Goal: Information Seeking & Learning: Learn about a topic

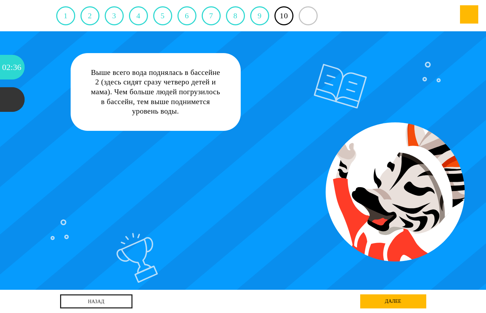
click at [363, 198] on div "Выше всего вода поднялась в бассейне 2 (здесь сидят сразу четверо детей и мама)…" at bounding box center [242, 160] width 437 height 258
click at [344, 98] on div "Выше всего вода поднялась в бассейне 2 (здесь сидят сразу четверо детей и мама)…" at bounding box center [242, 160] width 437 height 258
drag, startPoint x: 207, startPoint y: 183, endPoint x: 201, endPoint y: 188, distance: 8.1
click at [207, 183] on div "Выше всего вода поднялась в бассейне 2 (здесь сидят сразу четверо детей и мама)…" at bounding box center [242, 160] width 437 height 258
click at [144, 235] on div "Выше всего вода поднялась в бассейне 2 (здесь сидят сразу четверо детей и мама)…" at bounding box center [242, 160] width 437 height 258
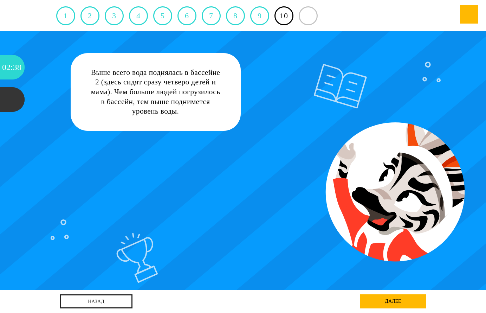
click at [169, 87] on div "Выше всего вода поднялась в бассейне 2 (здесь сидят сразу четверо детей и мама)…" at bounding box center [155, 92] width 131 height 48
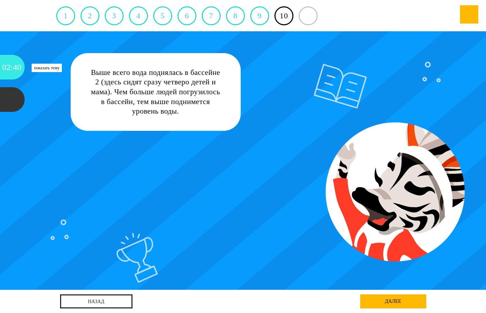
click at [20, 68] on div "40" at bounding box center [17, 67] width 8 height 25
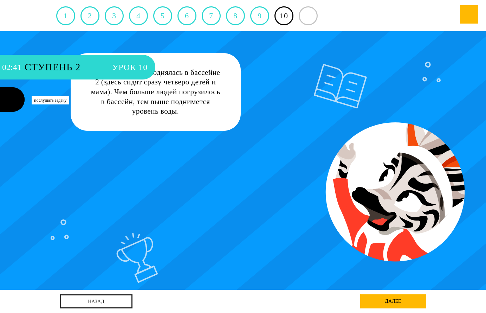
click at [7, 98] on div at bounding box center [12, 99] width 25 height 25
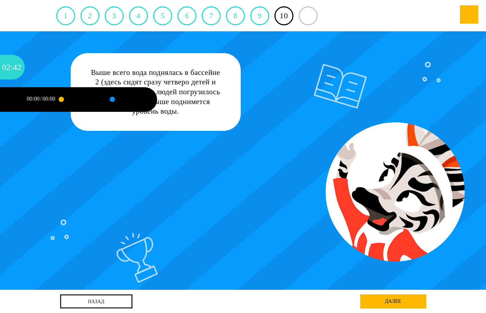
click at [41, 97] on div "/" at bounding box center [40, 99] width 1 height 6
drag, startPoint x: 70, startPoint y: 97, endPoint x: 100, endPoint y: 100, distance: 30.5
click at [70, 96] on div at bounding box center [77, 99] width 33 height 25
drag, startPoint x: 105, startPoint y: 100, endPoint x: 112, endPoint y: 99, distance: 7.5
click at [105, 100] on div at bounding box center [103, 100] width 15 height 22
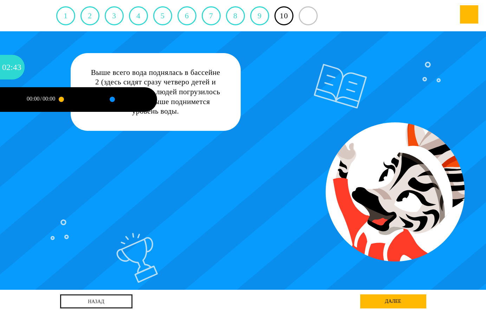
drag, startPoint x: 112, startPoint y: 99, endPoint x: 121, endPoint y: 98, distance: 8.5
click at [112, 99] on div at bounding box center [112, 99] width 0 height 2
click at [124, 97] on div at bounding box center [128, 99] width 33 height 25
click at [124, 173] on div "Выше всего вода поднялась в бассейне 2 (здесь сидят сразу четверо детей и мама)…" at bounding box center [242, 160] width 437 height 258
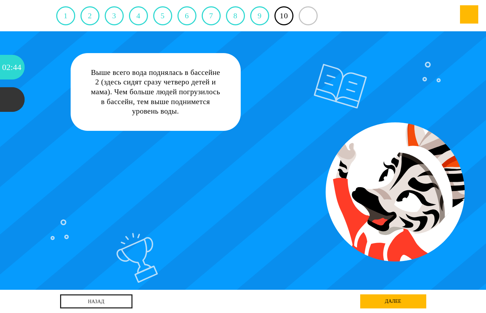
click at [301, 240] on div "Выше всего вода поднялась в бассейне 2 (здесь сидят сразу четверо детей и мама)…" at bounding box center [242, 160] width 437 height 258
click at [387, 298] on div "далее" at bounding box center [393, 301] width 66 height 14
click at [385, 299] on div "далее" at bounding box center [393, 301] width 66 height 14
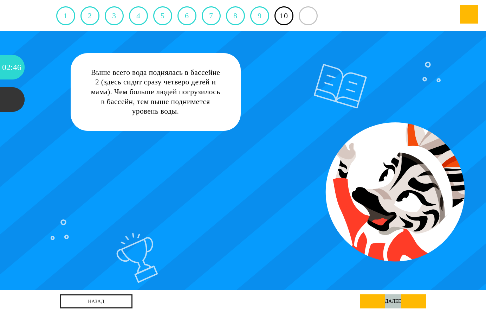
click at [385, 299] on div "далее" at bounding box center [393, 301] width 66 height 14
click at [385, 301] on div "далее" at bounding box center [393, 301] width 66 height 14
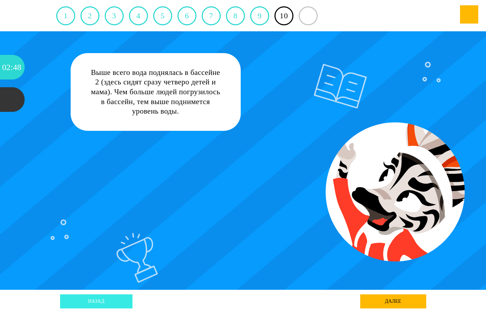
click at [90, 301] on link "назад" at bounding box center [96, 301] width 72 height 14
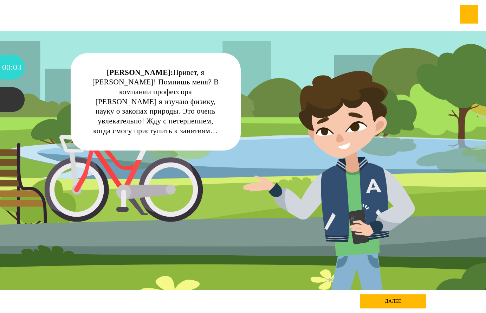
click at [395, 298] on div "далее" at bounding box center [393, 301] width 66 height 14
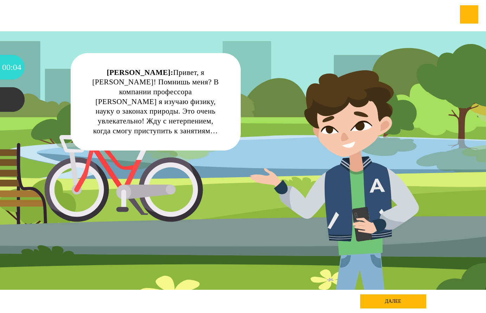
click at [395, 303] on div "далее" at bounding box center [393, 301] width 66 height 14
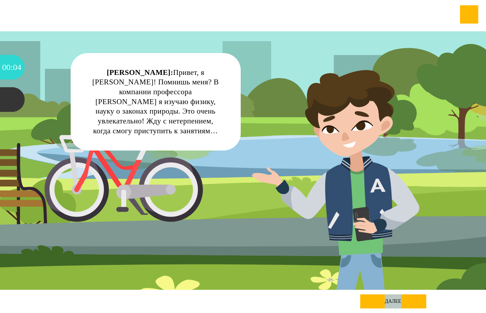
click at [395, 303] on div "далее" at bounding box center [393, 301] width 66 height 14
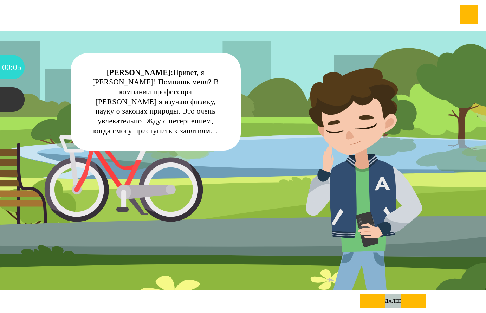
click at [395, 302] on div "далее" at bounding box center [393, 301] width 66 height 14
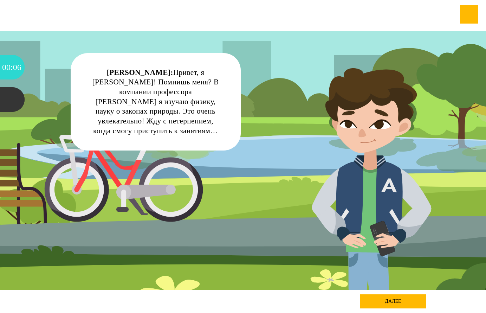
click at [395, 300] on div "далее" at bounding box center [393, 301] width 66 height 14
click at [102, 235] on div "Эдик: Привет, я Эдик Ньютонов! Помнишь меня? В компании профессора Вольта я изу…" at bounding box center [242, 160] width 437 height 258
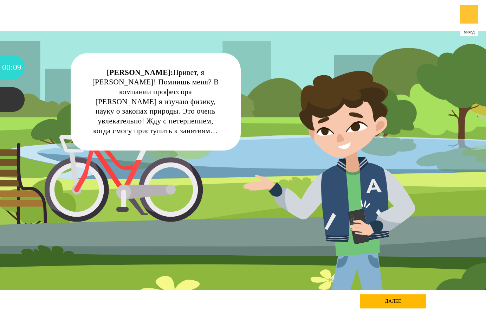
click at [470, 11] on div at bounding box center [469, 14] width 18 height 18
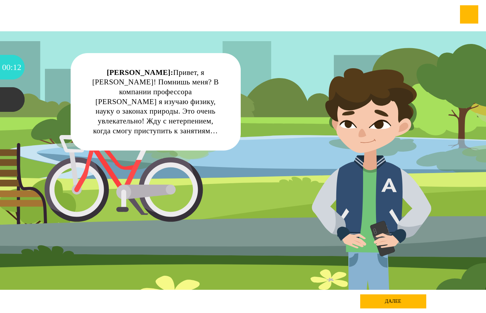
click at [393, 302] on div "далее" at bounding box center [393, 301] width 66 height 14
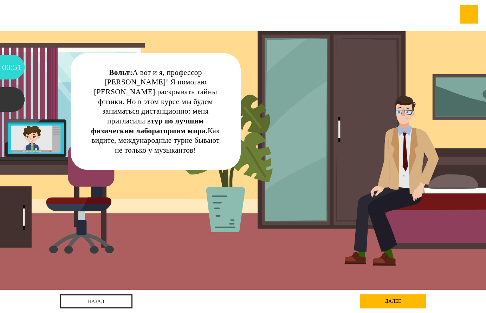
click at [382, 300] on div "далее" at bounding box center [393, 301] width 66 height 14
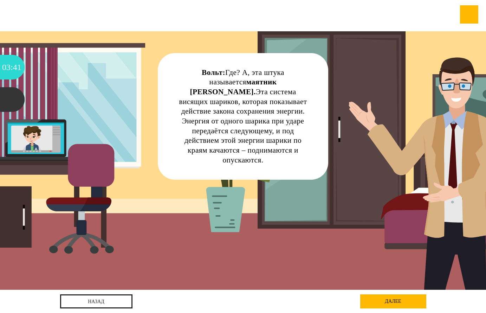
click at [278, 141] on div "Вольт: Где? А, эта штука называется маятник Ньютона. Эта система висящих шарико…" at bounding box center [242, 116] width 131 height 97
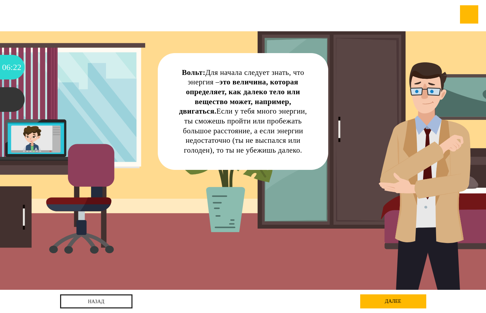
click at [21, 138] on div "Показать тему Ступень 2 Введение 06 : 22 Послушать задачу 00:00 / 00:00" at bounding box center [12, 156] width 25 height 313
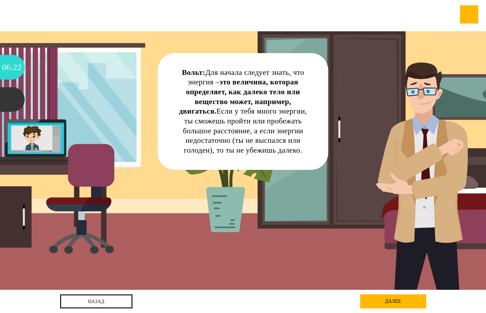
click at [28, 114] on div "Вольт: Для начала следует знать, что энергия – это величина, которая определяет…" at bounding box center [242, 160] width 437 height 258
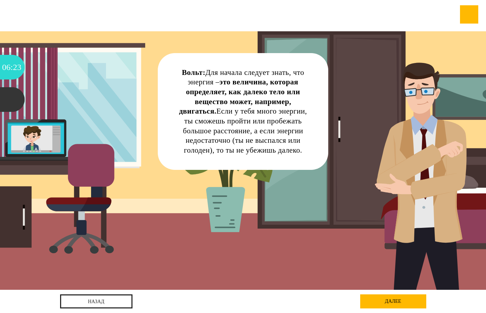
click at [66, 187] on div "Вольт: Для начала следует знать, что энергия – это величина, которая определяет…" at bounding box center [242, 160] width 437 height 258
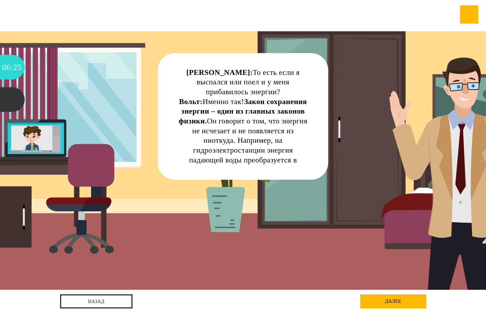
click at [103, 122] on div "Эдик: То есть если я выспался или поел и у меня прибавилось энергии? Вольт: Име…" at bounding box center [242, 160] width 437 height 258
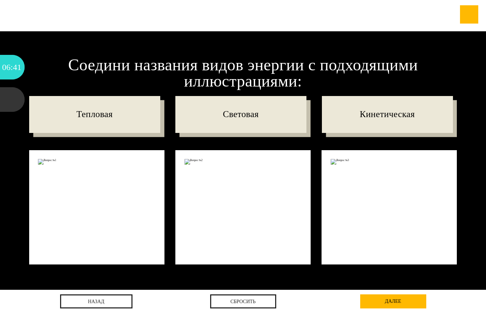
click at [65, 171] on div at bounding box center [96, 207] width 135 height 115
click at [45, 159] on img at bounding box center [96, 162] width 117 height 6
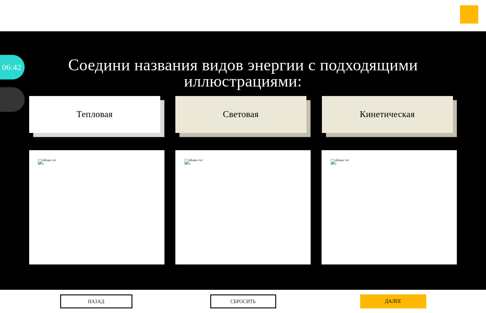
click at [73, 128] on p "Тепловая" at bounding box center [94, 114] width 131 height 37
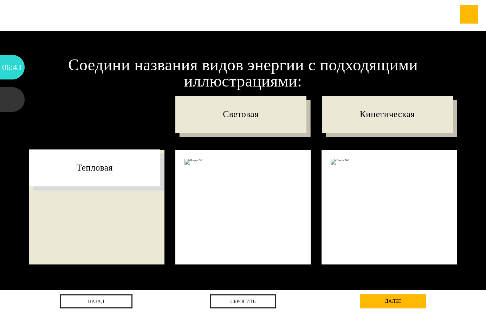
drag, startPoint x: 82, startPoint y: 122, endPoint x: 73, endPoint y: 176, distance: 54.1
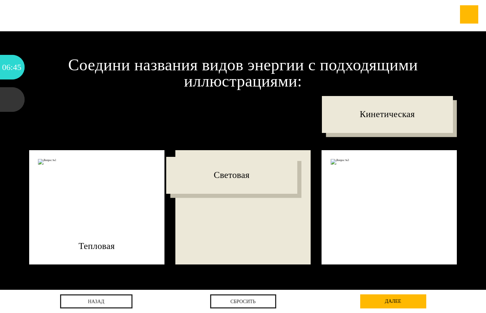
drag, startPoint x: 250, startPoint y: 167, endPoint x: 250, endPoint y: 178, distance: 11.6
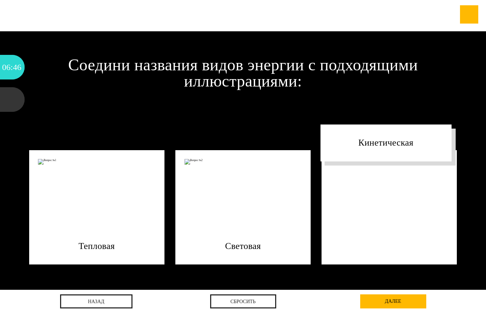
drag, startPoint x: 388, startPoint y: 114, endPoint x: 384, endPoint y: 173, distance: 58.8
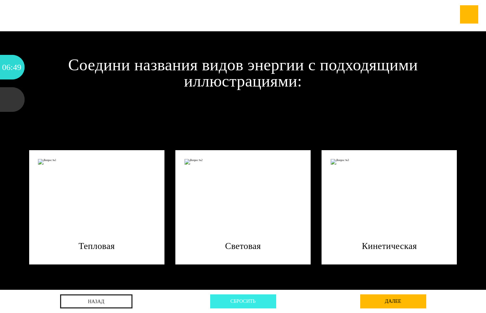
click at [270, 304] on div "Сбросить" at bounding box center [243, 301] width 66 height 14
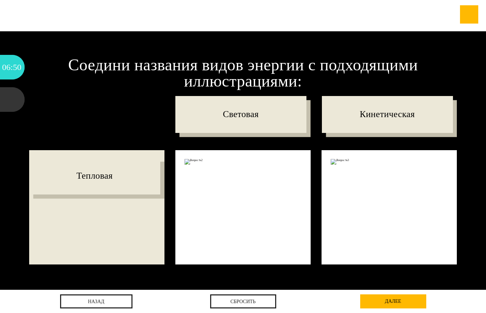
drag, startPoint x: 106, startPoint y: 112, endPoint x: 92, endPoint y: 183, distance: 72.0
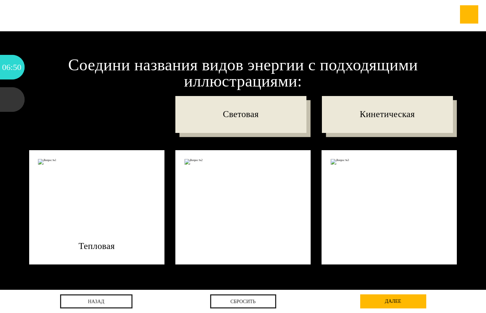
drag, startPoint x: 230, startPoint y: 138, endPoint x: 230, endPoint y: 180, distance: 41.1
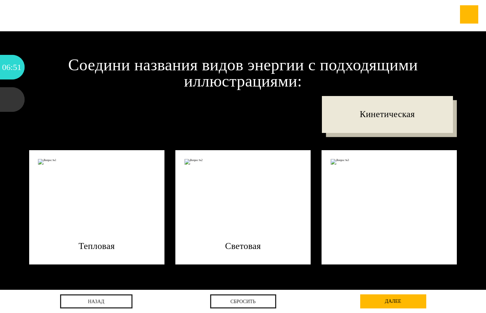
drag, startPoint x: 390, startPoint y: 131, endPoint x: 388, endPoint y: 182, distance: 51.0
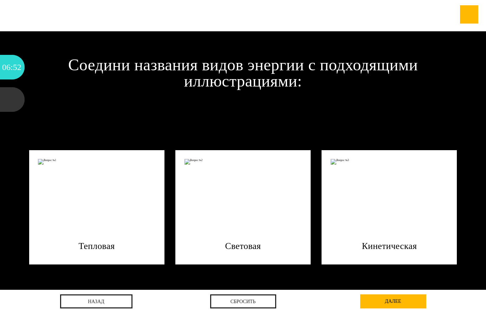
click at [387, 302] on div "далее" at bounding box center [393, 301] width 66 height 14
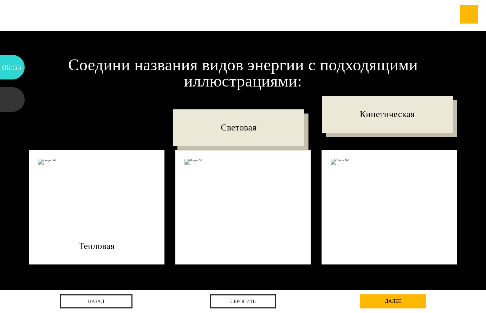
drag, startPoint x: 246, startPoint y: 135, endPoint x: 265, endPoint y: 164, distance: 34.5
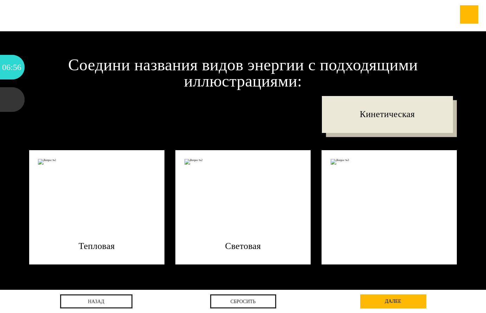
drag, startPoint x: 376, startPoint y: 118, endPoint x: 377, endPoint y: 169, distance: 51.0
click at [377, 133] on p "Кинетическая" at bounding box center [387, 114] width 131 height 37
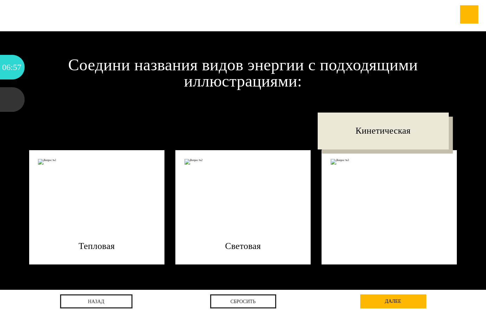
drag, startPoint x: 392, startPoint y: 113, endPoint x: 377, endPoint y: 189, distance: 76.8
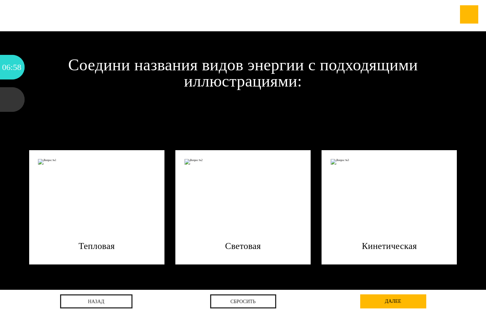
click at [398, 301] on div "далее" at bounding box center [393, 301] width 66 height 14
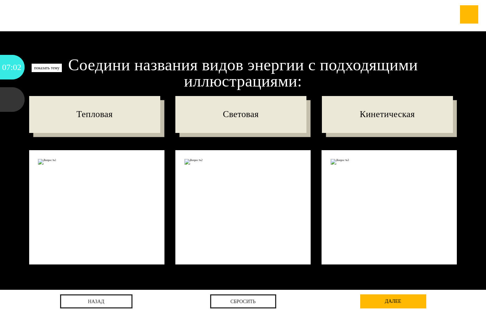
click at [16, 65] on div "02" at bounding box center [17, 67] width 8 height 25
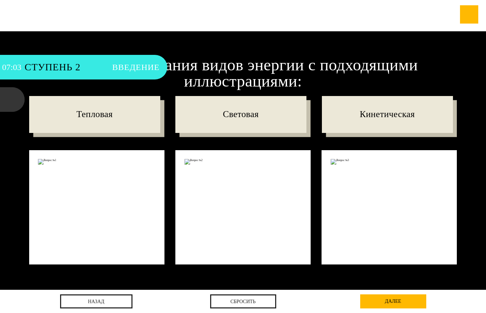
click at [96, 66] on span "Ступень 2" at bounding box center [65, 67] width 80 height 25
click at [135, 66] on span "Введение" at bounding box center [135, 67] width 47 height 25
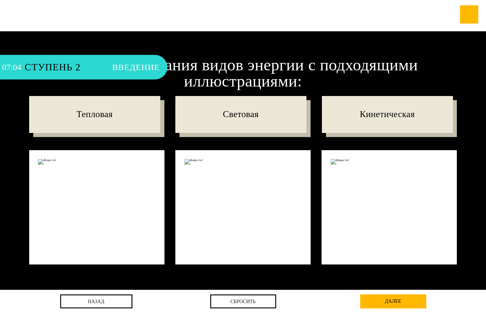
click at [15, 94] on div at bounding box center [12, 99] width 25 height 25
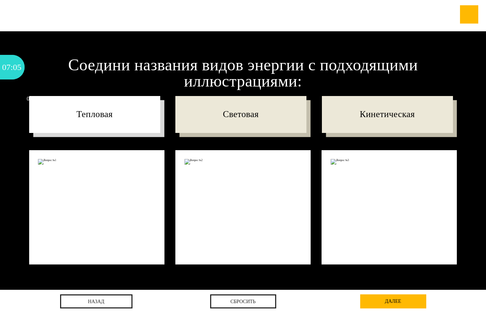
click at [60, 102] on p "Тепловая" at bounding box center [94, 114] width 131 height 37
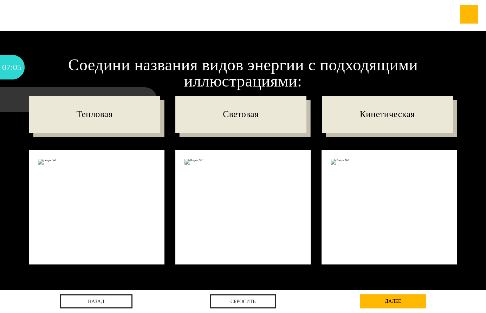
click at [41, 90] on div "Соедини названия видов энергии с подходящими иллюстрациями: Тепловая Световая К…" at bounding box center [243, 161] width 428 height 208
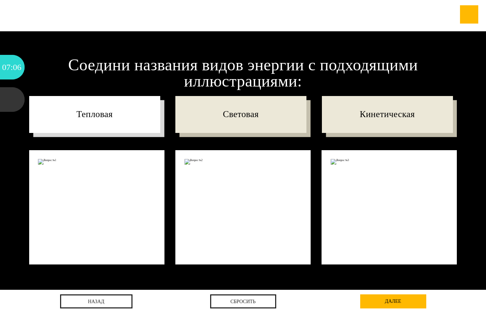
drag, startPoint x: 54, startPoint y: 107, endPoint x: 58, endPoint y: 125, distance: 18.9
click at [56, 109] on p "Тепловая" at bounding box center [94, 114] width 131 height 37
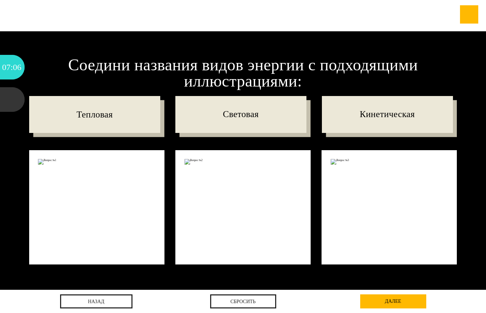
click at [64, 160] on div at bounding box center [96, 207] width 135 height 115
drag, startPoint x: 71, startPoint y: 187, endPoint x: 77, endPoint y: 192, distance: 7.0
click at [72, 189] on div at bounding box center [96, 207] width 135 height 115
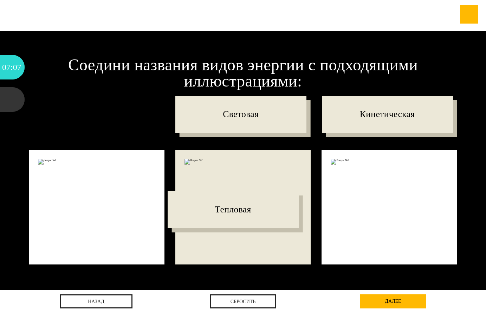
drag, startPoint x: 90, startPoint y: 110, endPoint x: 235, endPoint y: 196, distance: 168.4
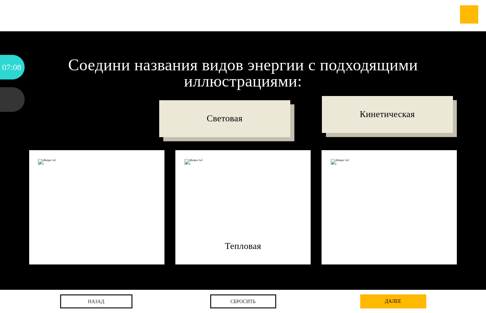
drag, startPoint x: 223, startPoint y: 132, endPoint x: 104, endPoint y: 192, distance: 133.4
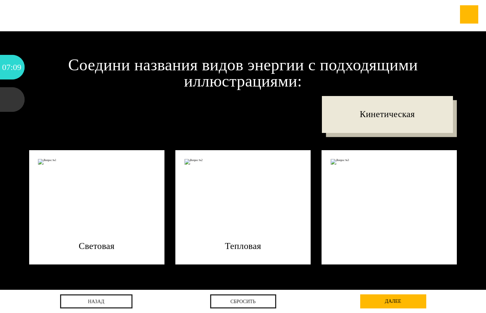
drag, startPoint x: 377, startPoint y: 124, endPoint x: 372, endPoint y: 246, distance: 122.0
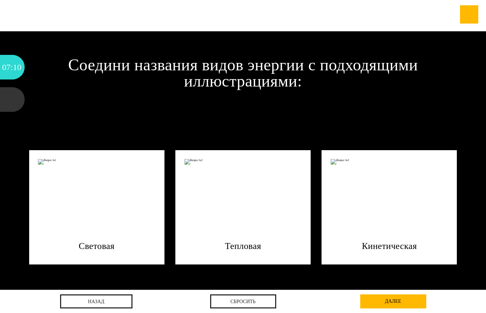
click at [389, 301] on div "далее" at bounding box center [393, 301] width 66 height 14
click at [245, 247] on div "Тепловая" at bounding box center [242, 207] width 135 height 115
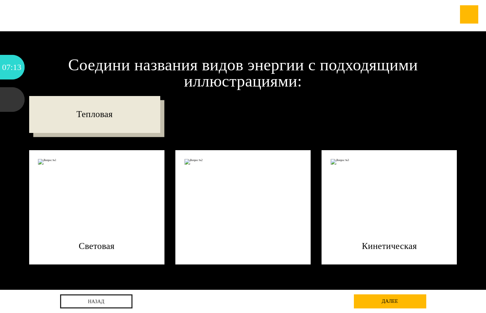
click at [246, 247] on div at bounding box center [242, 207] width 135 height 115
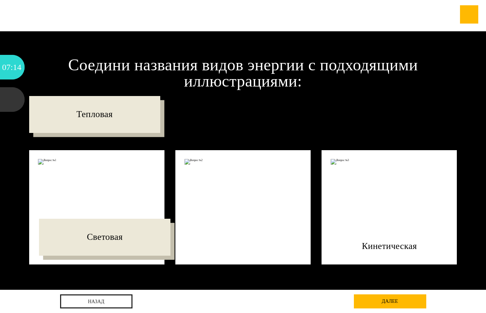
click at [122, 245] on div at bounding box center [96, 207] width 135 height 115
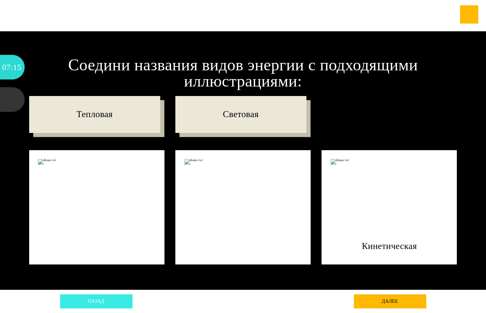
click at [119, 303] on link "назад" at bounding box center [96, 301] width 72 height 14
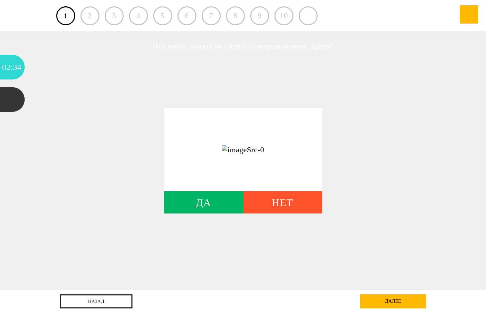
click at [255, 175] on div at bounding box center [243, 149] width 158 height 83
click at [214, 209] on div "ДА" at bounding box center [203, 202] width 79 height 22
click at [232, 204] on div "ДА" at bounding box center [203, 202] width 79 height 22
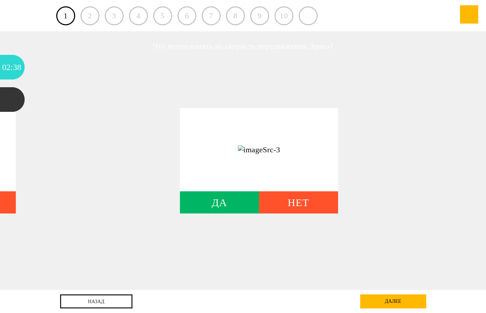
click at [232, 204] on div "ДА" at bounding box center [219, 202] width 79 height 22
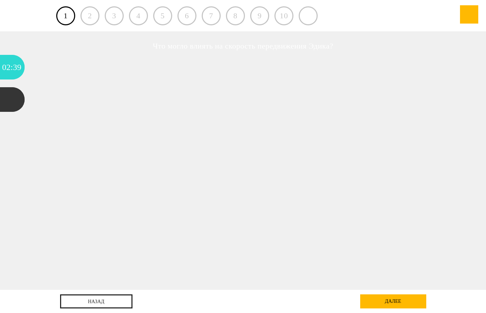
click at [232, 204] on div "Что могло влиять на скорость передвижения Эдика? ДА НЕТ ДА НЕТ ДА НЕТ ДА НЕТ" at bounding box center [243, 160] width 486 height 258
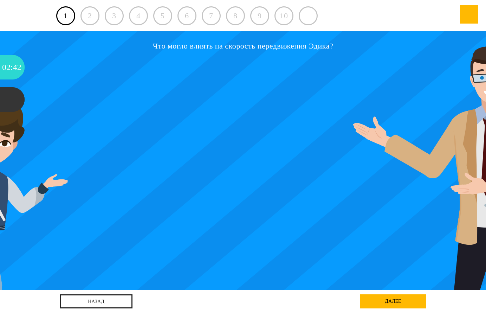
click at [219, 166] on div "Что могло влиять на скорость передвижения Эдика? ДА НЕТ ДА НЕТ ДА НЕТ ДА НЕТ" at bounding box center [243, 160] width 486 height 258
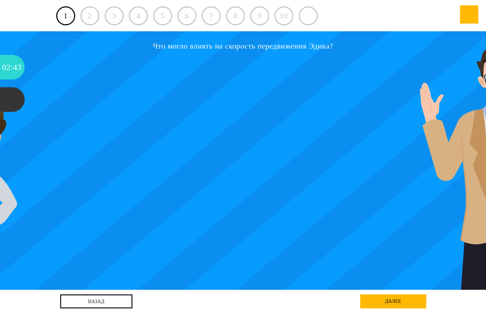
click at [220, 166] on div "Что могло влиять на скорость передвижения Эдика? ДА НЕТ ДА НЕТ ДА НЕТ ДА НЕТ" at bounding box center [243, 160] width 486 height 258
click at [221, 165] on div "Что могло влиять на скорость передвижения Эдика? ДА НЕТ ДА НЕТ ДА НЕТ ДА НЕТ" at bounding box center [243, 160] width 486 height 258
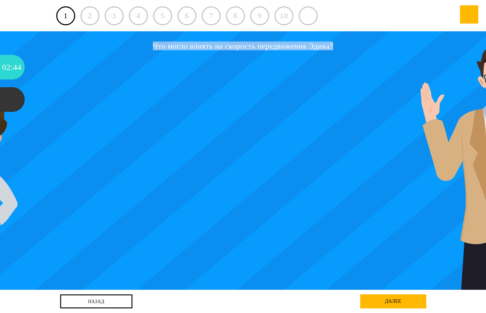
click at [221, 165] on div "Что могло влиять на скорость передвижения Эдика? ДА НЕТ ДА НЕТ ДА НЕТ ДА НЕТ" at bounding box center [243, 160] width 486 height 258
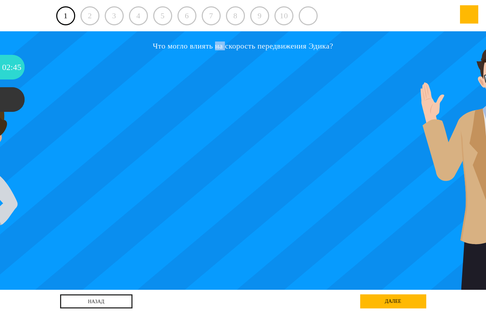
click at [221, 165] on div "Что могло влиять на скорость передвижения Эдика? ДА НЕТ ДА НЕТ ДА НЕТ ДА НЕТ" at bounding box center [243, 160] width 486 height 258
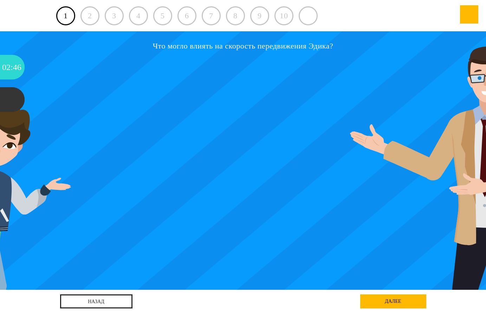
click at [90, 16] on div "2" at bounding box center [89, 15] width 19 height 19
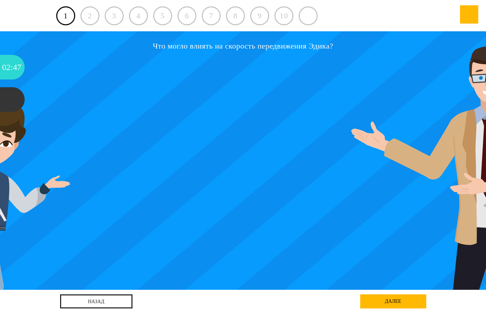
click at [90, 15] on div "2" at bounding box center [89, 15] width 19 height 19
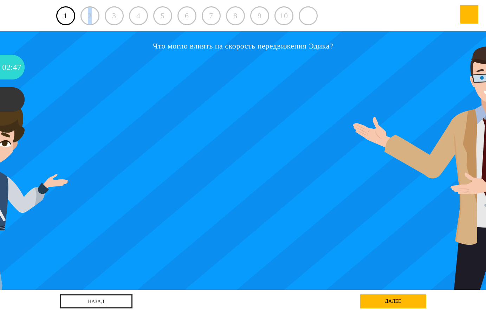
drag, startPoint x: 90, startPoint y: 15, endPoint x: 99, endPoint y: 25, distance: 12.7
click at [90, 16] on div "2" at bounding box center [89, 15] width 19 height 19
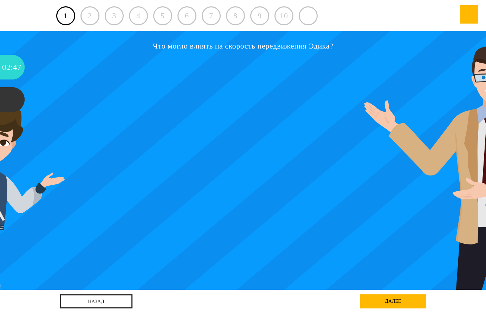
click at [233, 49] on h2 "Что могло влиять на скорость передвижения Эдика?" at bounding box center [243, 46] width 193 height 8
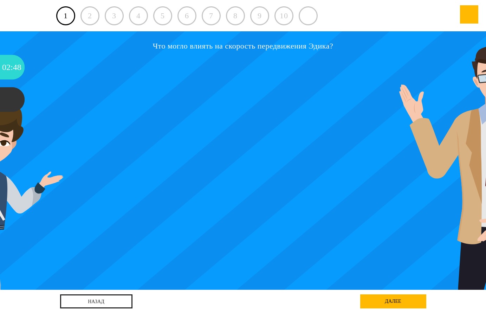
click at [184, 117] on div "Что могло влиять на скорость передвижения Эдика? ДА НЕТ ДА НЕТ ДА НЕТ ДА НЕТ" at bounding box center [243, 160] width 486 height 258
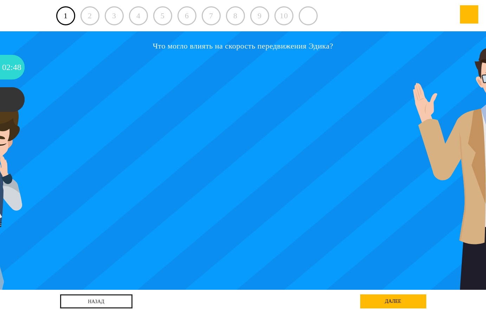
click at [165, 151] on div "Что могло влиять на скорость передвижения Эдика? ДА НЕТ ДА НЕТ ДА НЕТ ДА НЕТ" at bounding box center [243, 160] width 486 height 258
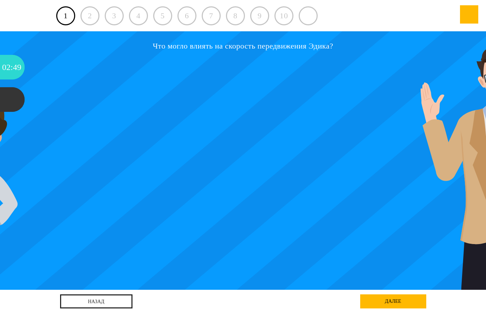
click at [67, 139] on div "Что могло влиять на скорость передвижения Эдика? ДА НЕТ ДА НЕТ ДА НЕТ ДА НЕТ" at bounding box center [243, 160] width 486 height 258
click at [375, 300] on div "далее" at bounding box center [393, 301] width 66 height 14
